Goal: Task Accomplishment & Management: Use online tool/utility

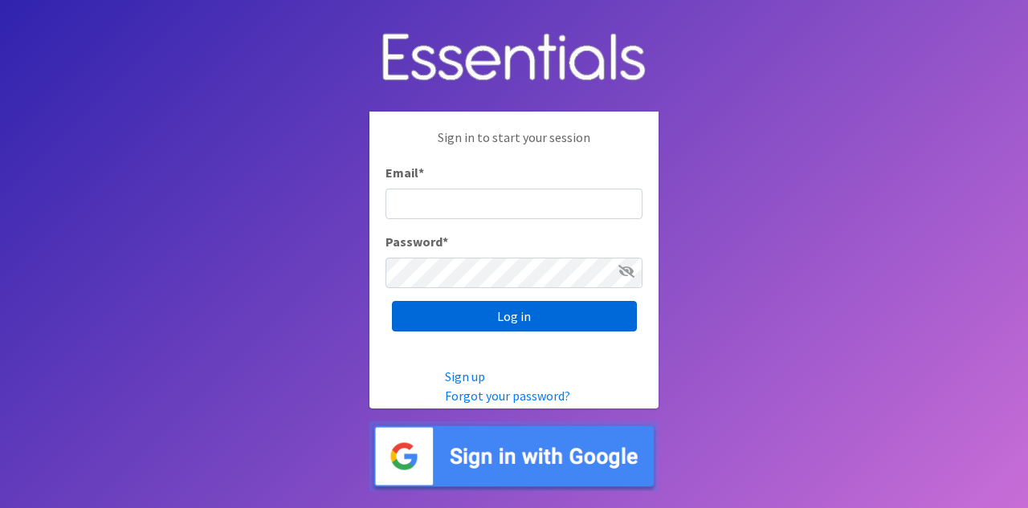
type input "[EMAIL_ADDRESS][DOMAIN_NAME]"
click at [469, 323] on input "Log in" at bounding box center [514, 316] width 245 height 31
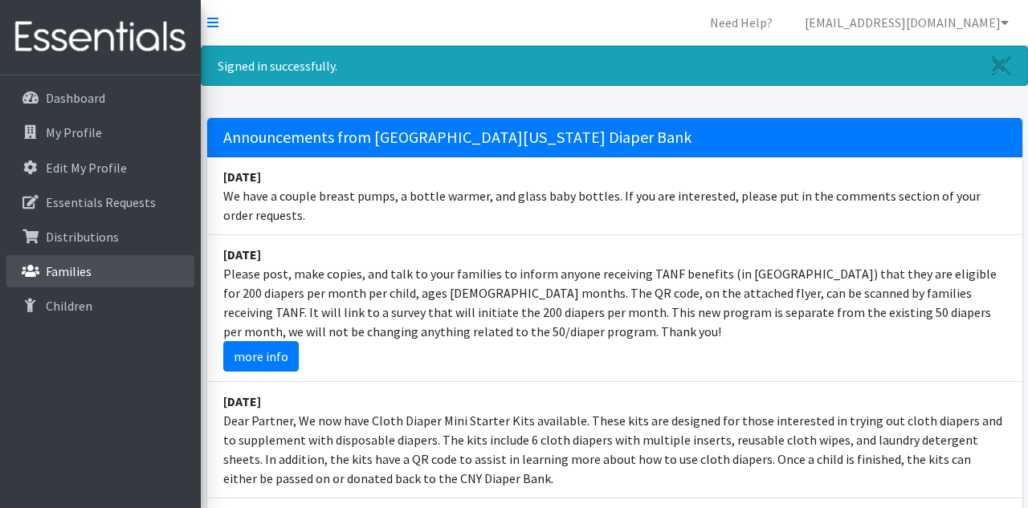
click at [100, 275] on link "Families" at bounding box center [100, 271] width 188 height 32
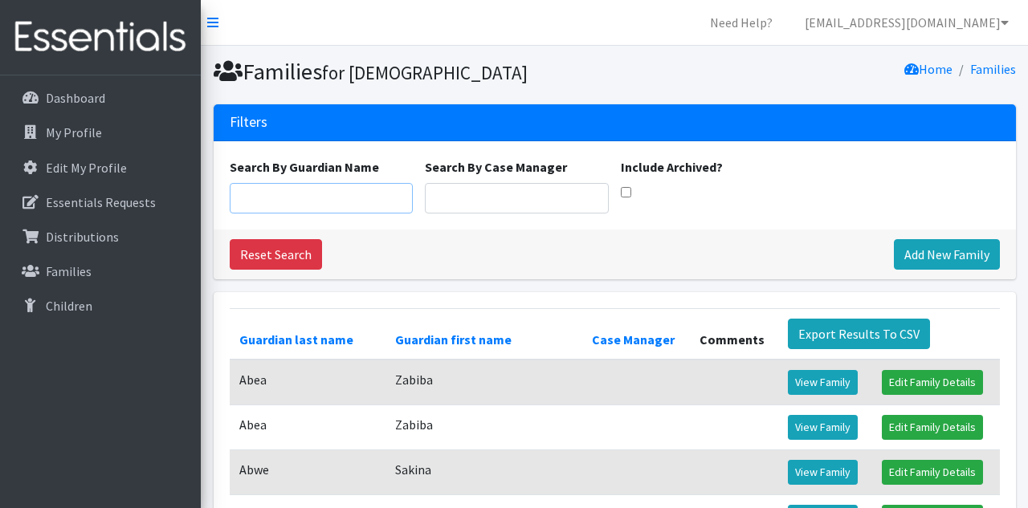
drag, startPoint x: 329, startPoint y: 198, endPoint x: 340, endPoint y: 196, distance: 11.5
click at [328, 198] on input "Search By Guardian Name" at bounding box center [322, 198] width 184 height 31
click at [336, 204] on input "Search By Guardian Name" at bounding box center [322, 198] width 184 height 31
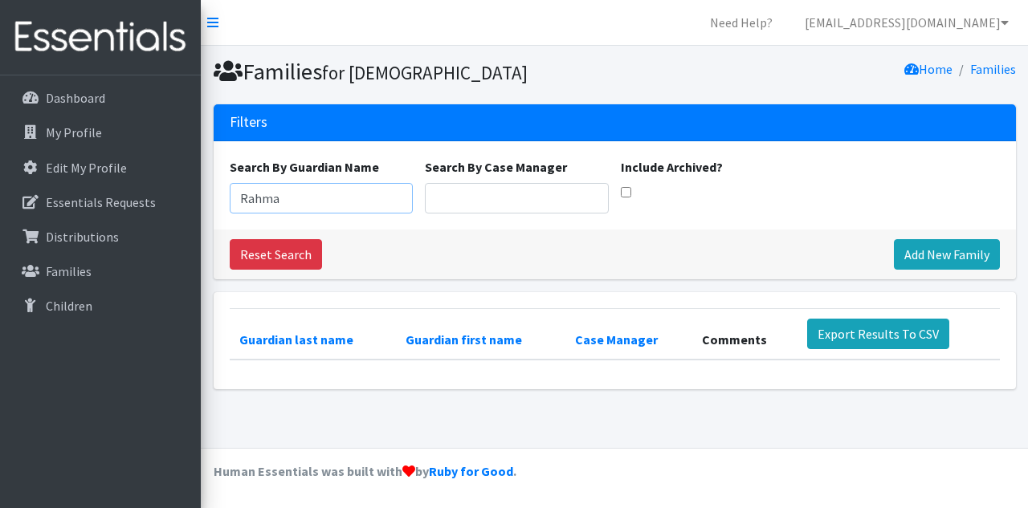
click at [339, 211] on input "Rahma" at bounding box center [322, 198] width 184 height 31
type input "Rahma Asumani"
